Goal: Find specific page/section: Find specific page/section

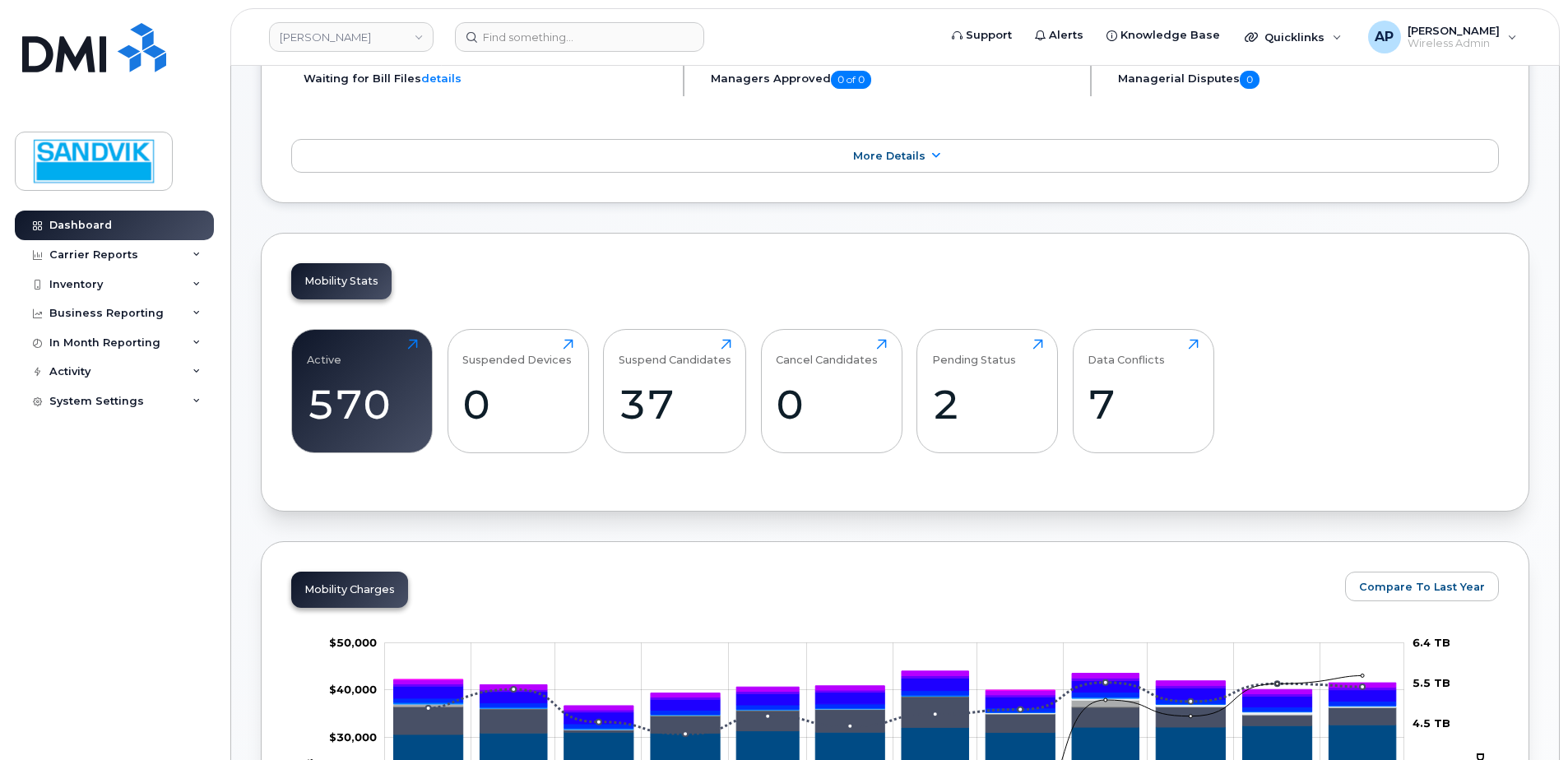
scroll to position [411, 0]
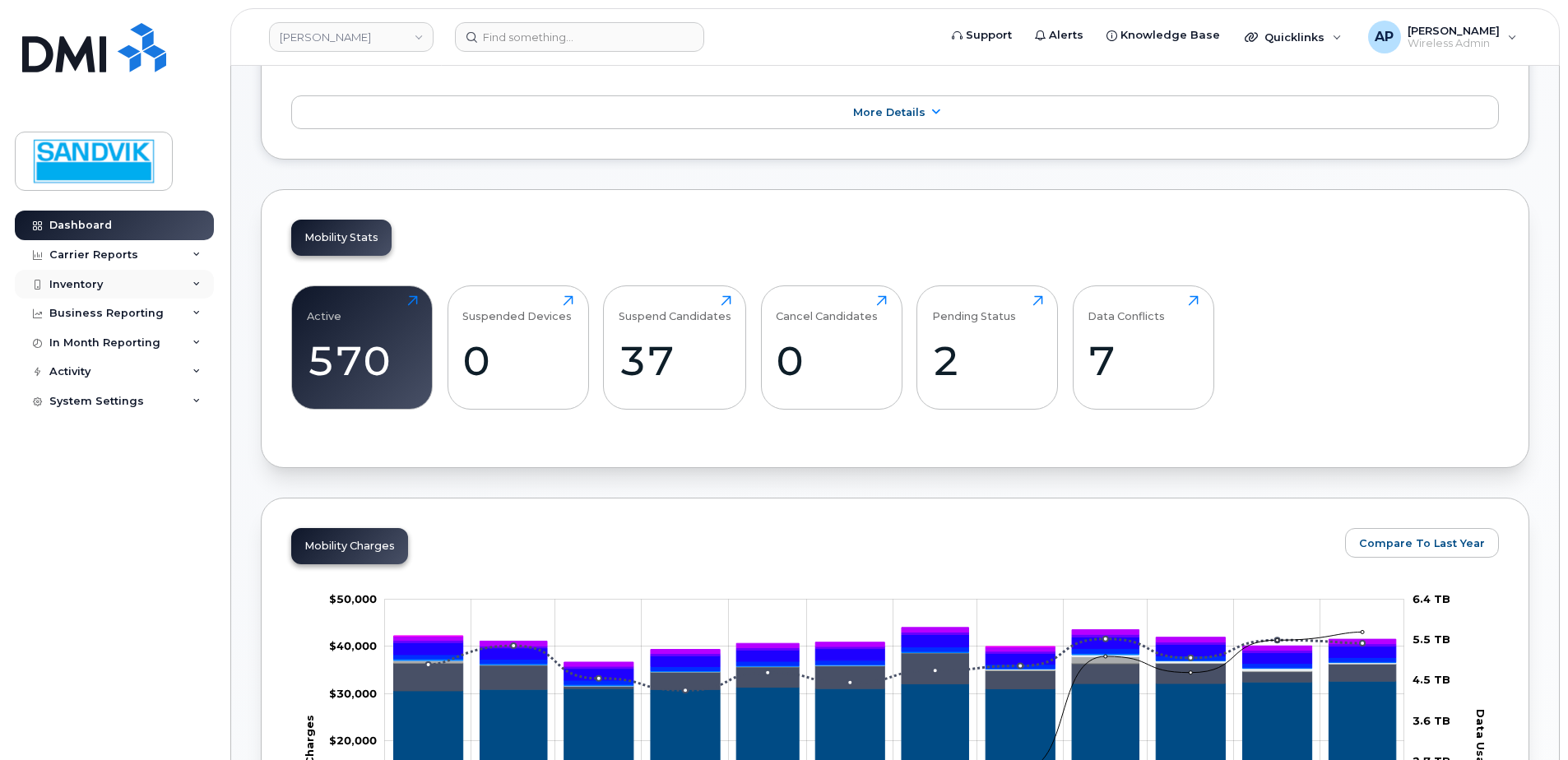
click at [110, 277] on div "Inventory" at bounding box center [114, 284] width 199 height 30
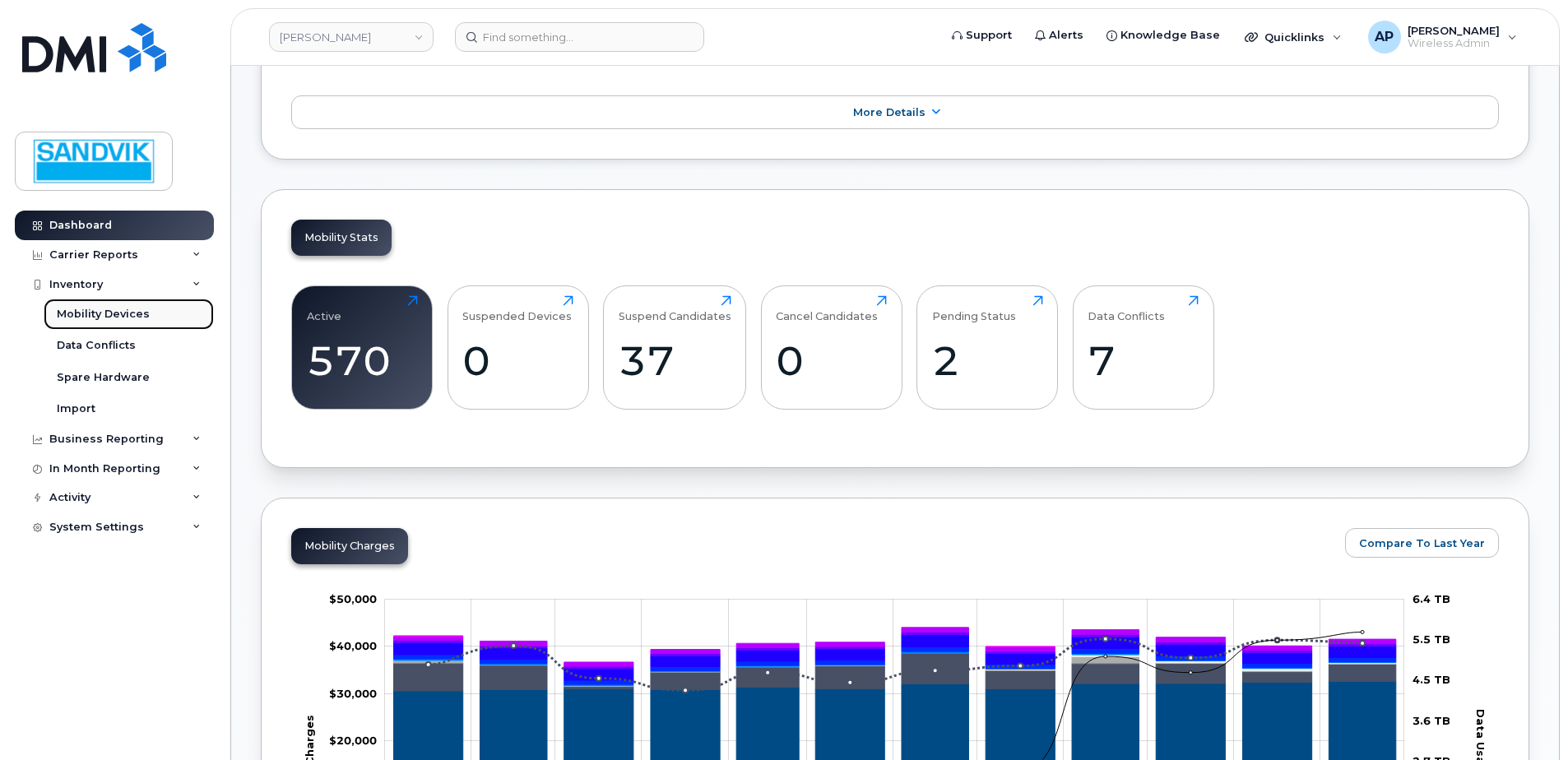
click at [146, 307] on link "Mobility Devices" at bounding box center [128, 314] width 170 height 32
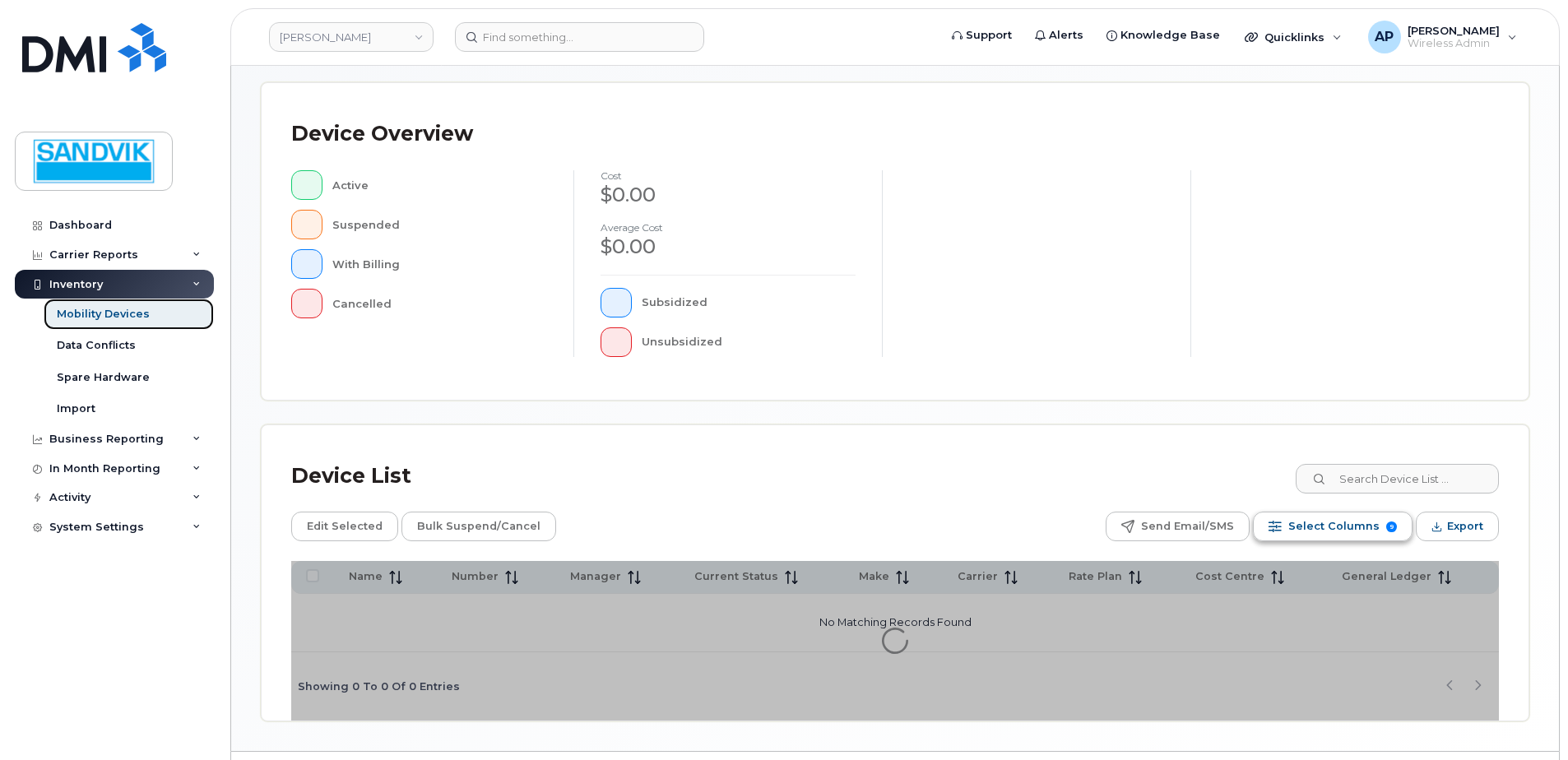
scroll to position [329, 0]
click at [1373, 483] on input at bounding box center [1396, 477] width 205 height 30
type input "terence"
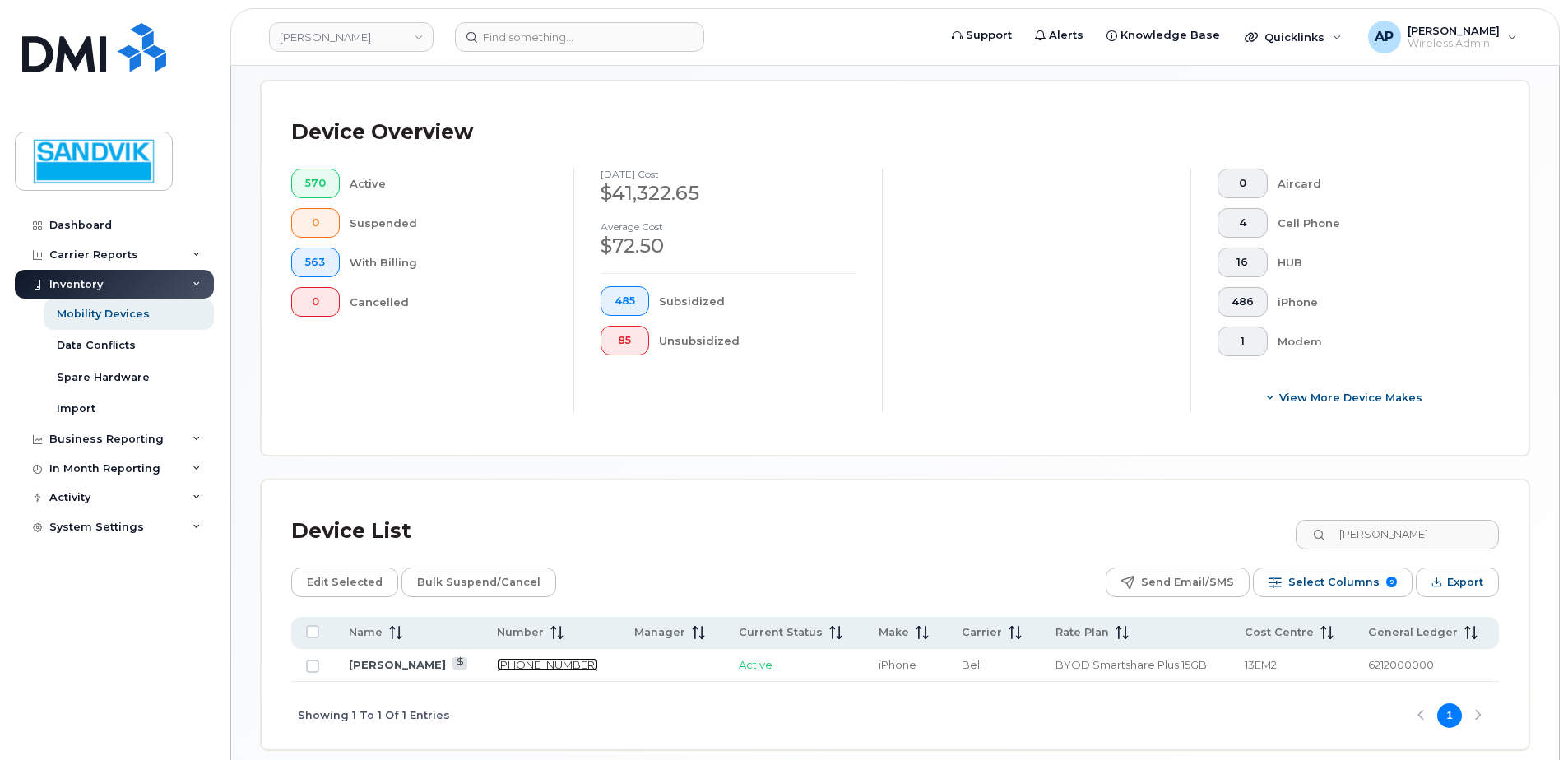
click at [551, 668] on link "514-209-9957" at bounding box center [547, 664] width 101 height 14
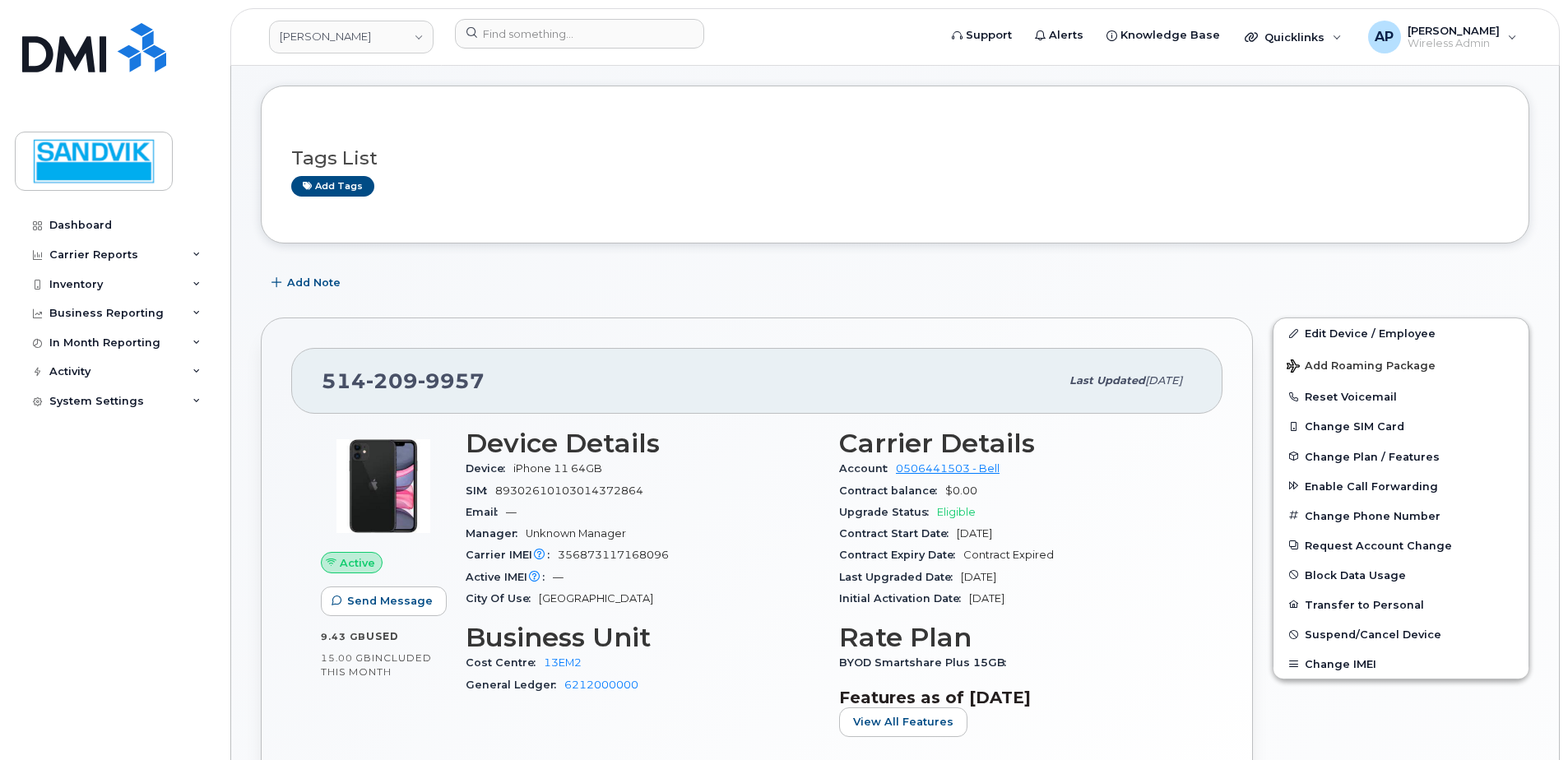
scroll to position [165, 0]
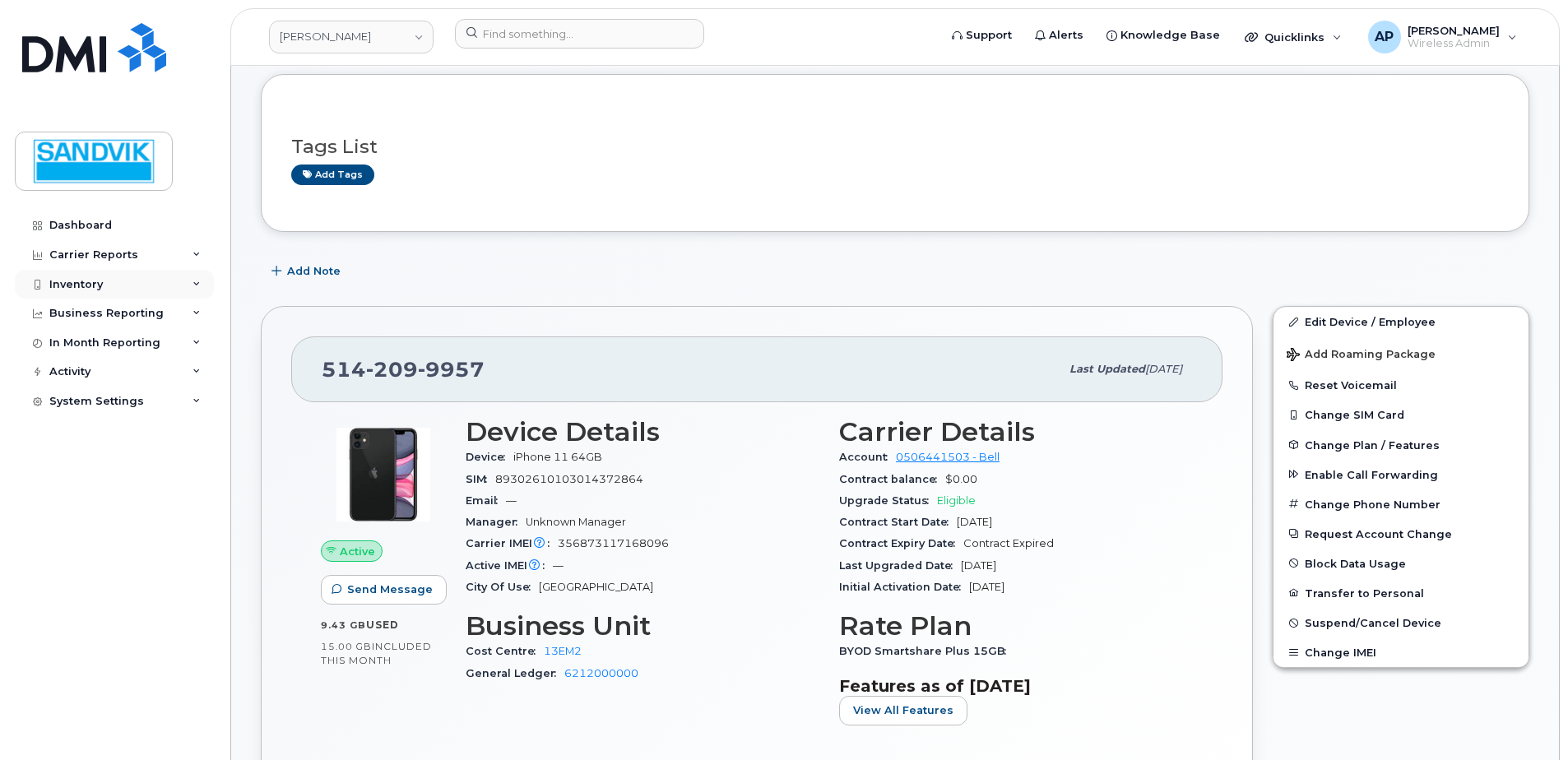
click at [82, 284] on div "Inventory" at bounding box center [76, 284] width 53 height 14
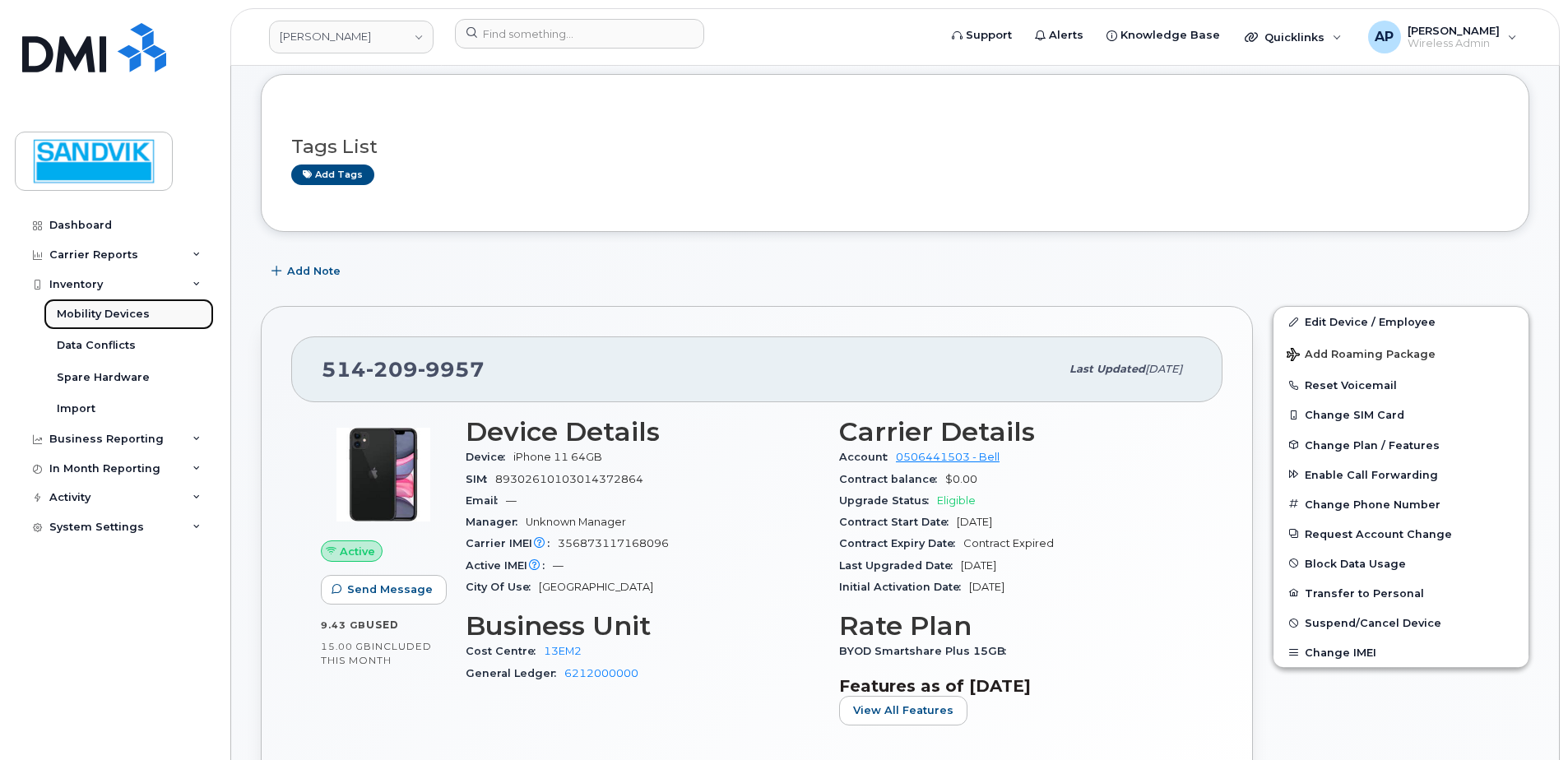
click at [116, 313] on div "Mobility Devices" at bounding box center [103, 314] width 93 height 14
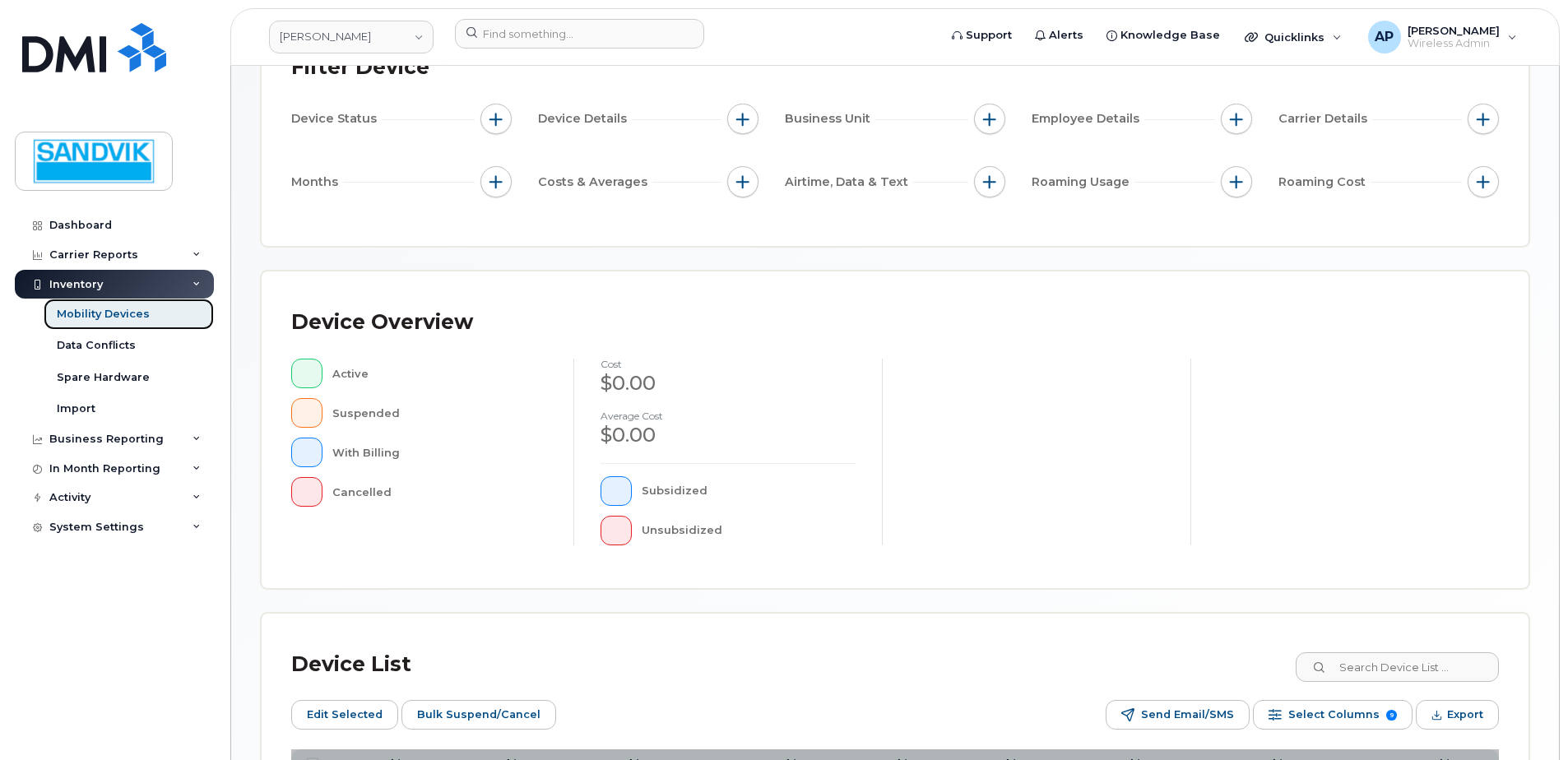
scroll to position [400, 0]
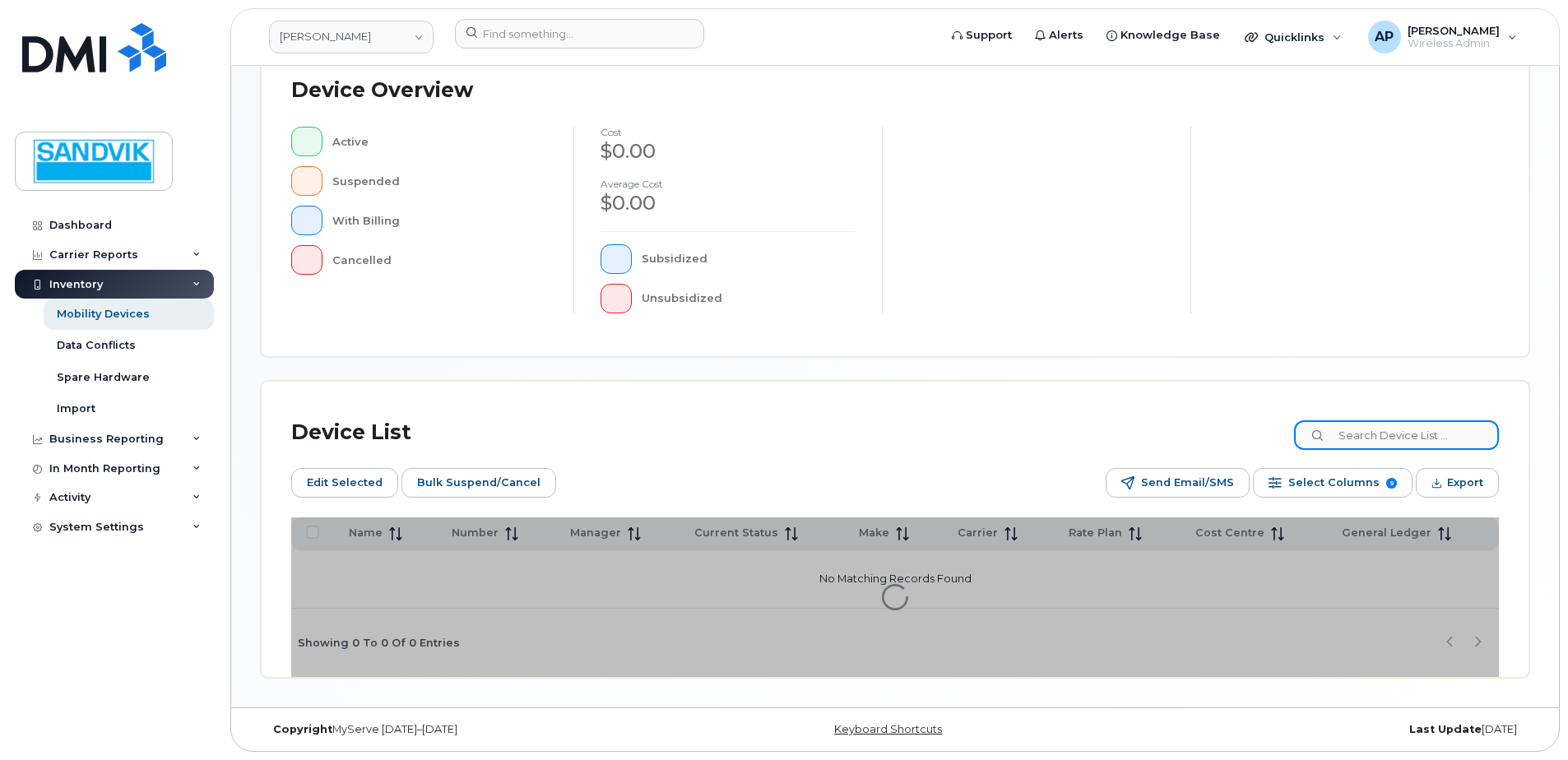
click at [1399, 438] on input at bounding box center [1396, 435] width 205 height 30
type input "[PERSON_NAME]"
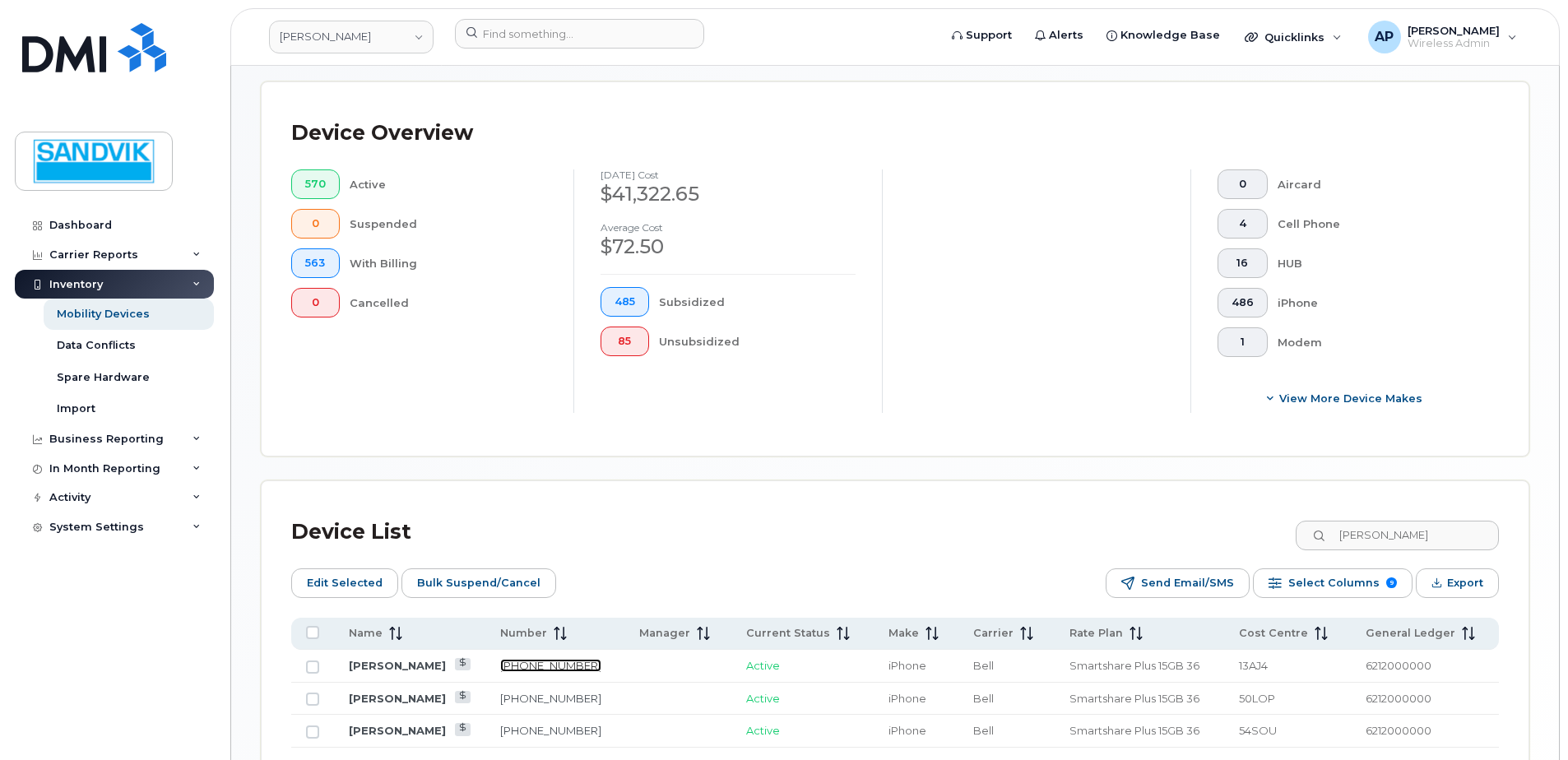
click at [540, 661] on link "[PHONE_NUMBER]" at bounding box center [551, 665] width 101 height 14
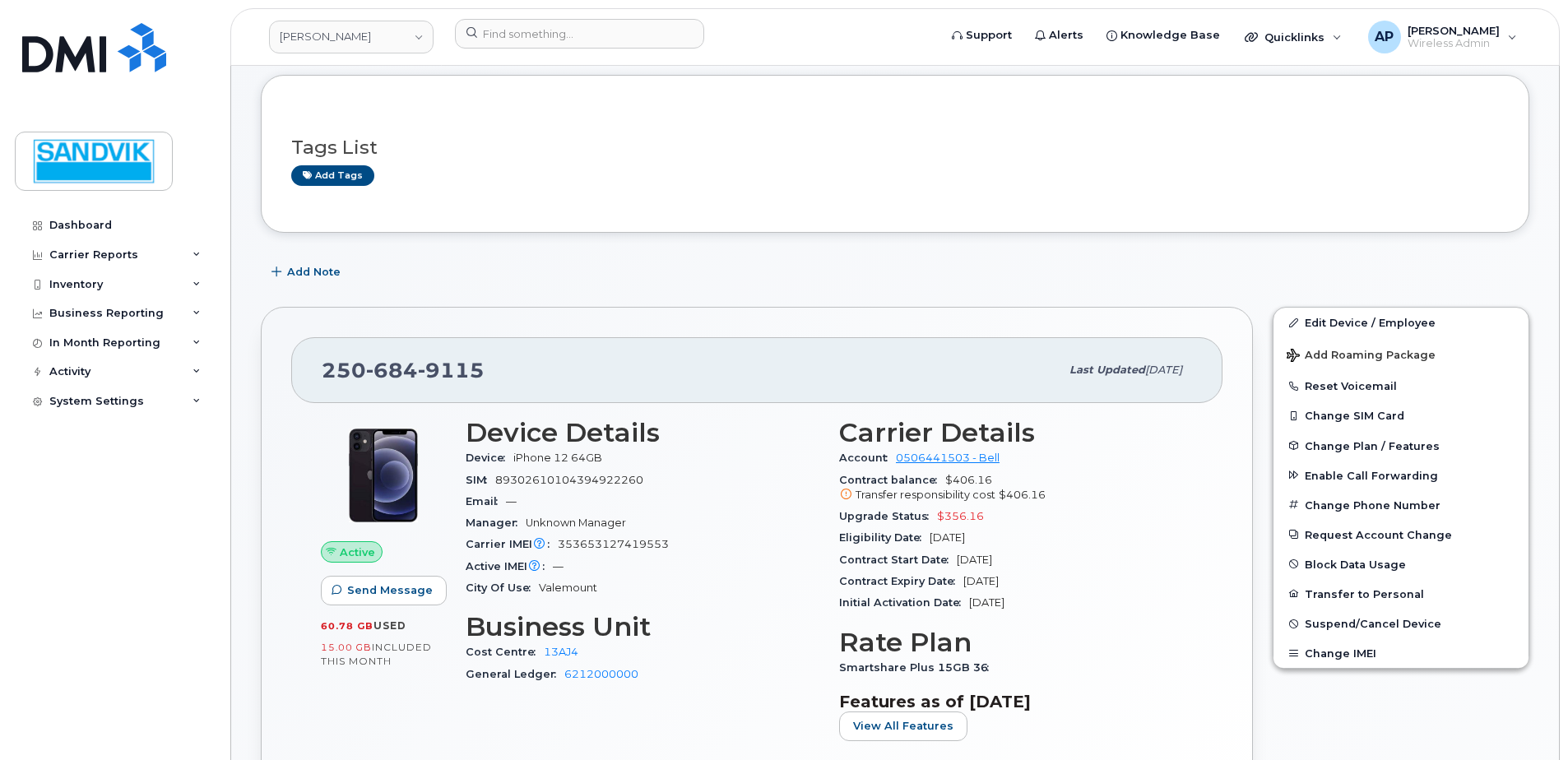
scroll to position [165, 0]
